Goal: Information Seeking & Learning: Understand process/instructions

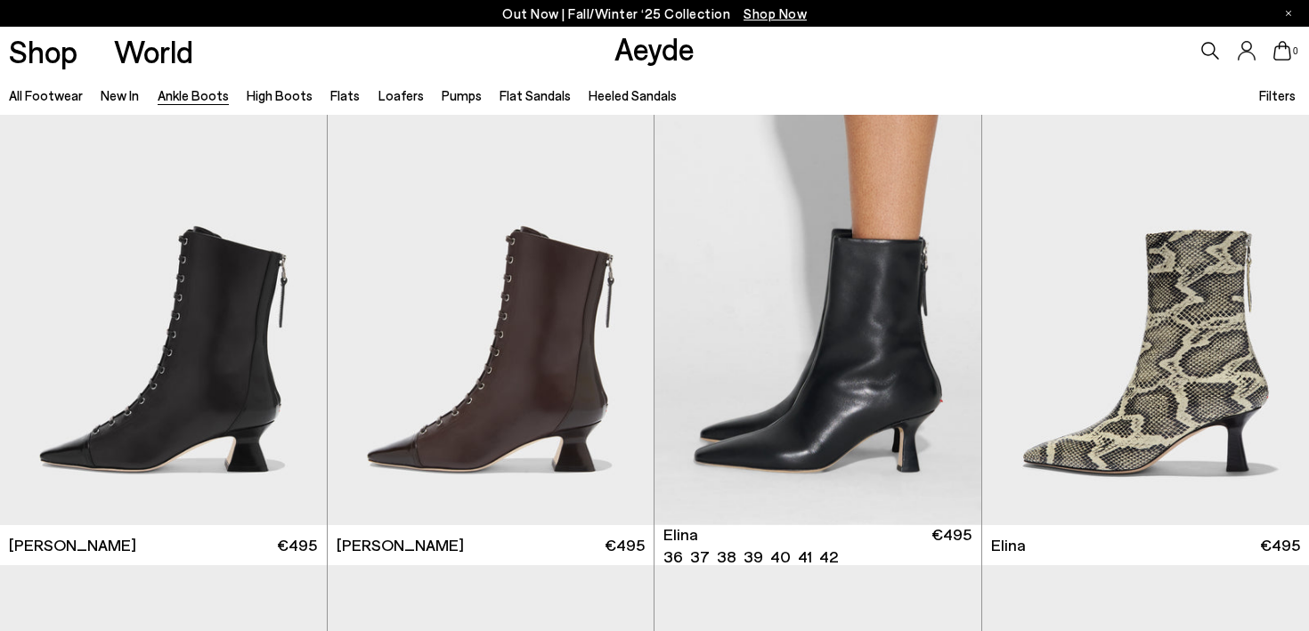
click at [856, 360] on img "6 / 6" at bounding box center [817, 320] width 327 height 410
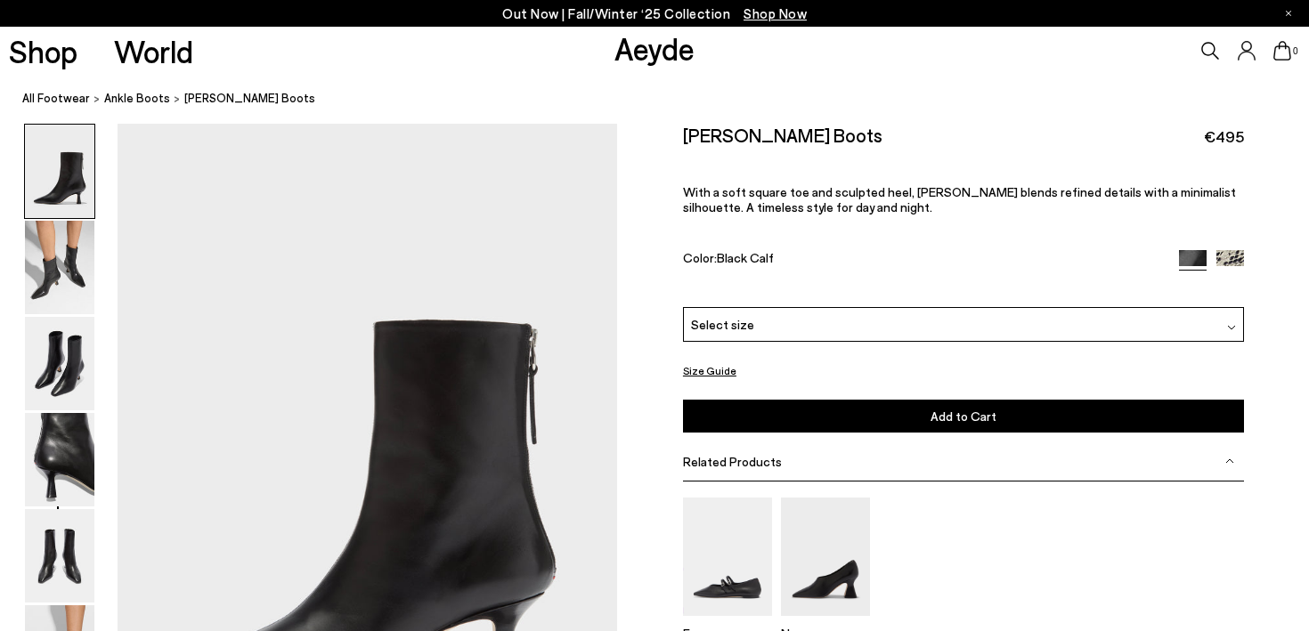
click at [715, 368] on button "Size Guide" at bounding box center [709, 371] width 53 height 22
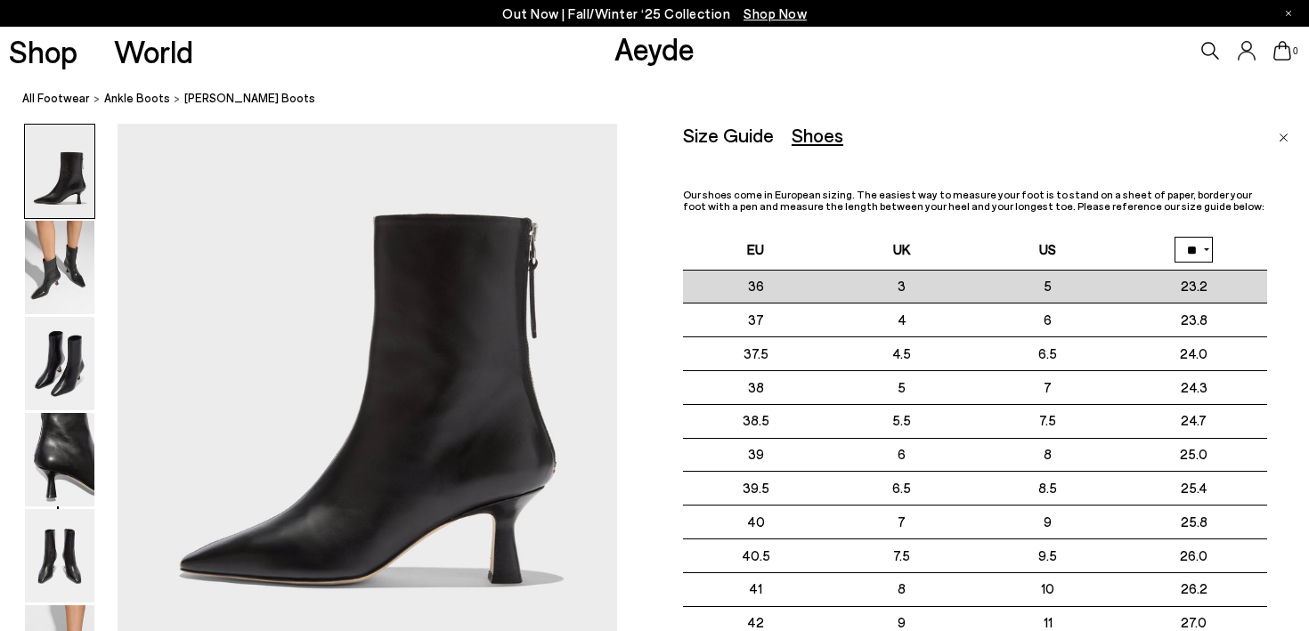
scroll to position [110, 0]
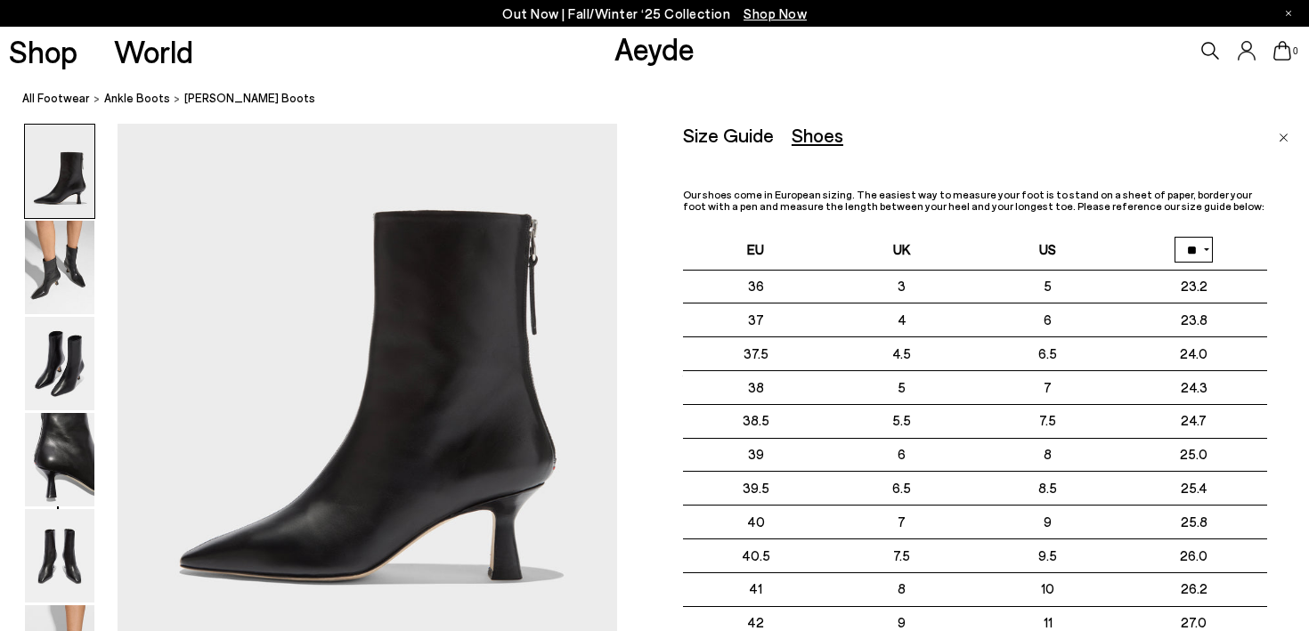
click at [1203, 250] on select "** **" at bounding box center [1193, 250] width 38 height 26
